Goal: Transaction & Acquisition: Subscribe to service/newsletter

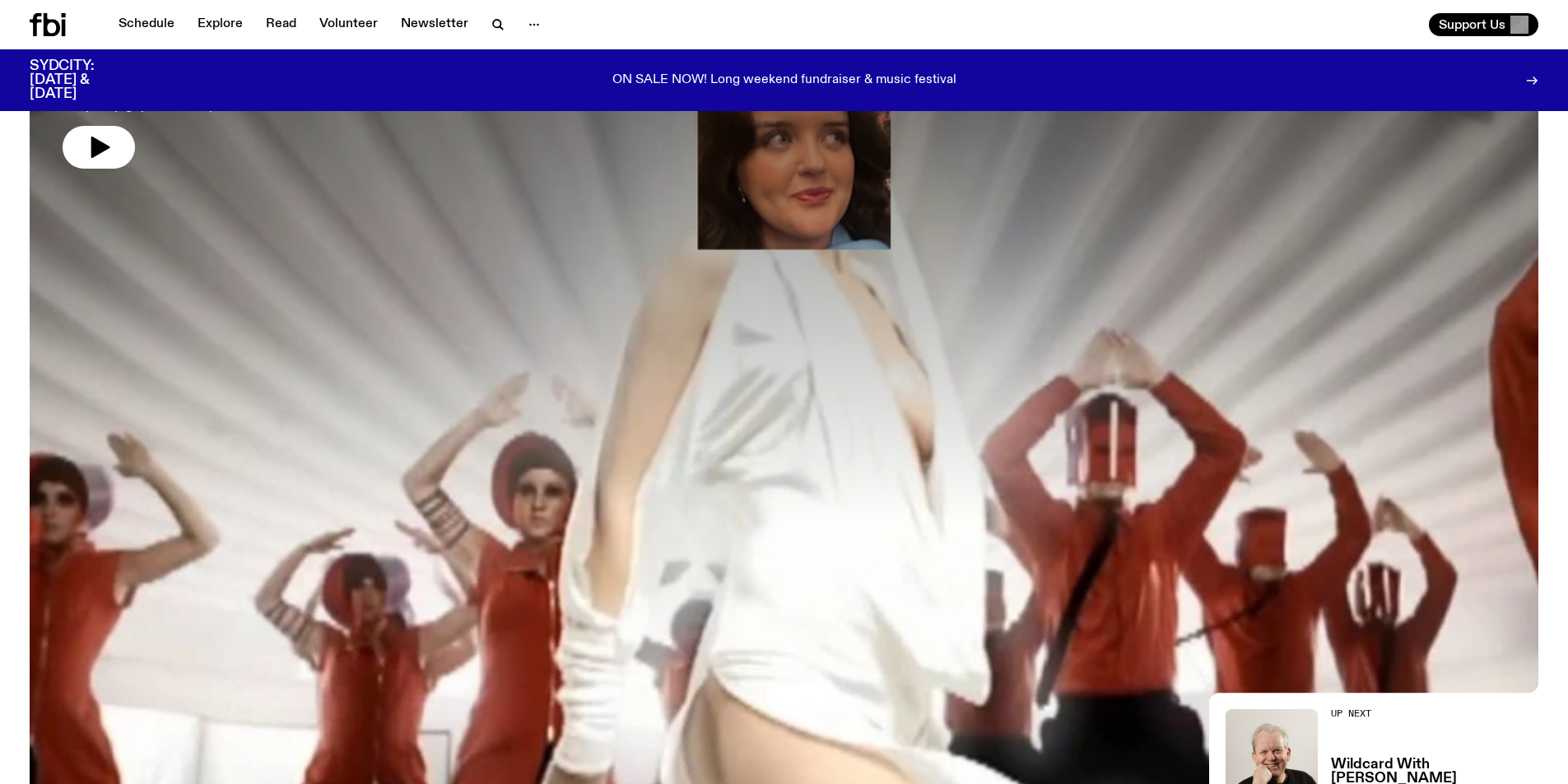
scroll to position [152, 0]
